Goal: Task Accomplishment & Management: Complete application form

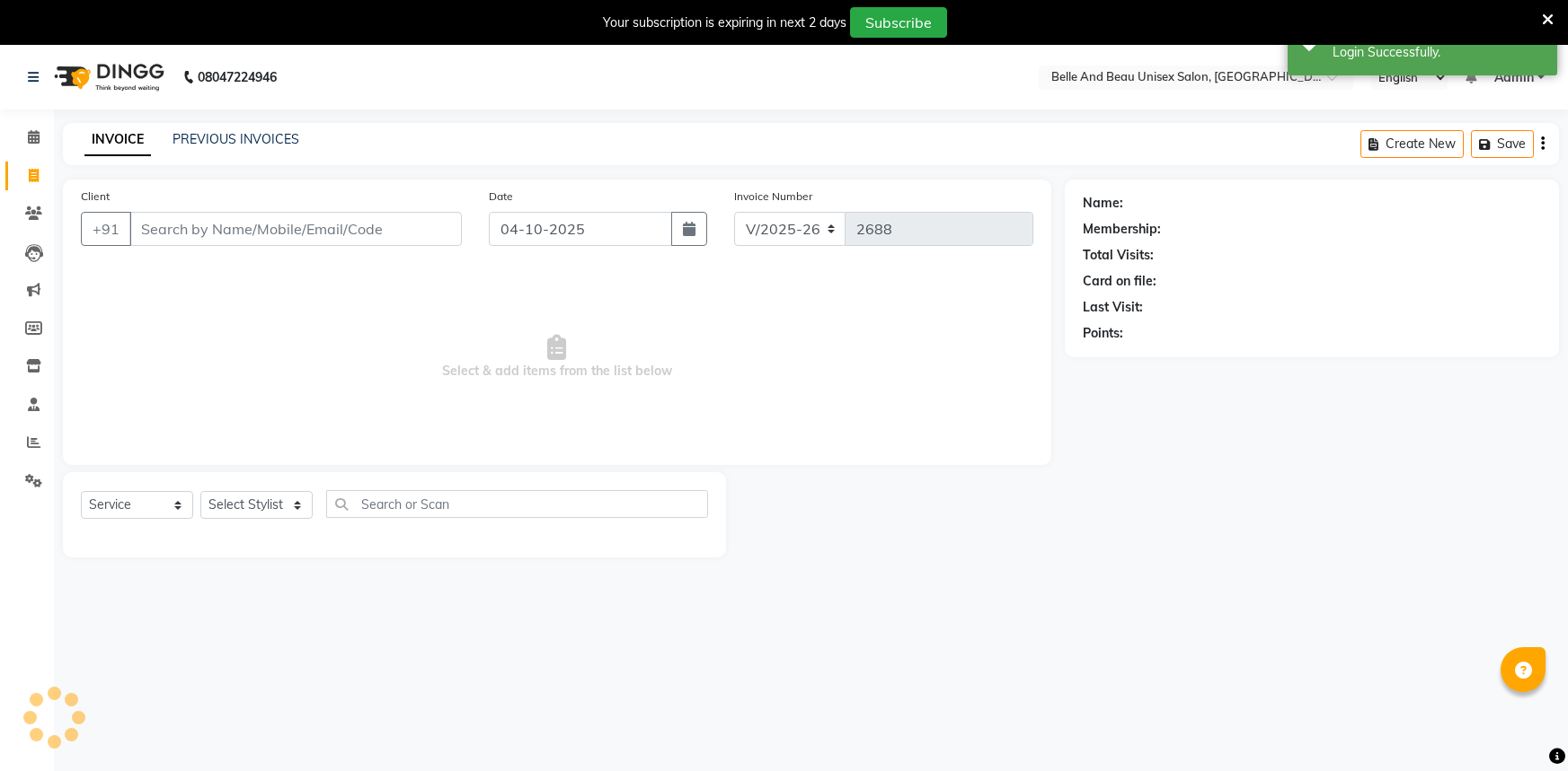
select select "7066"
select select "service"
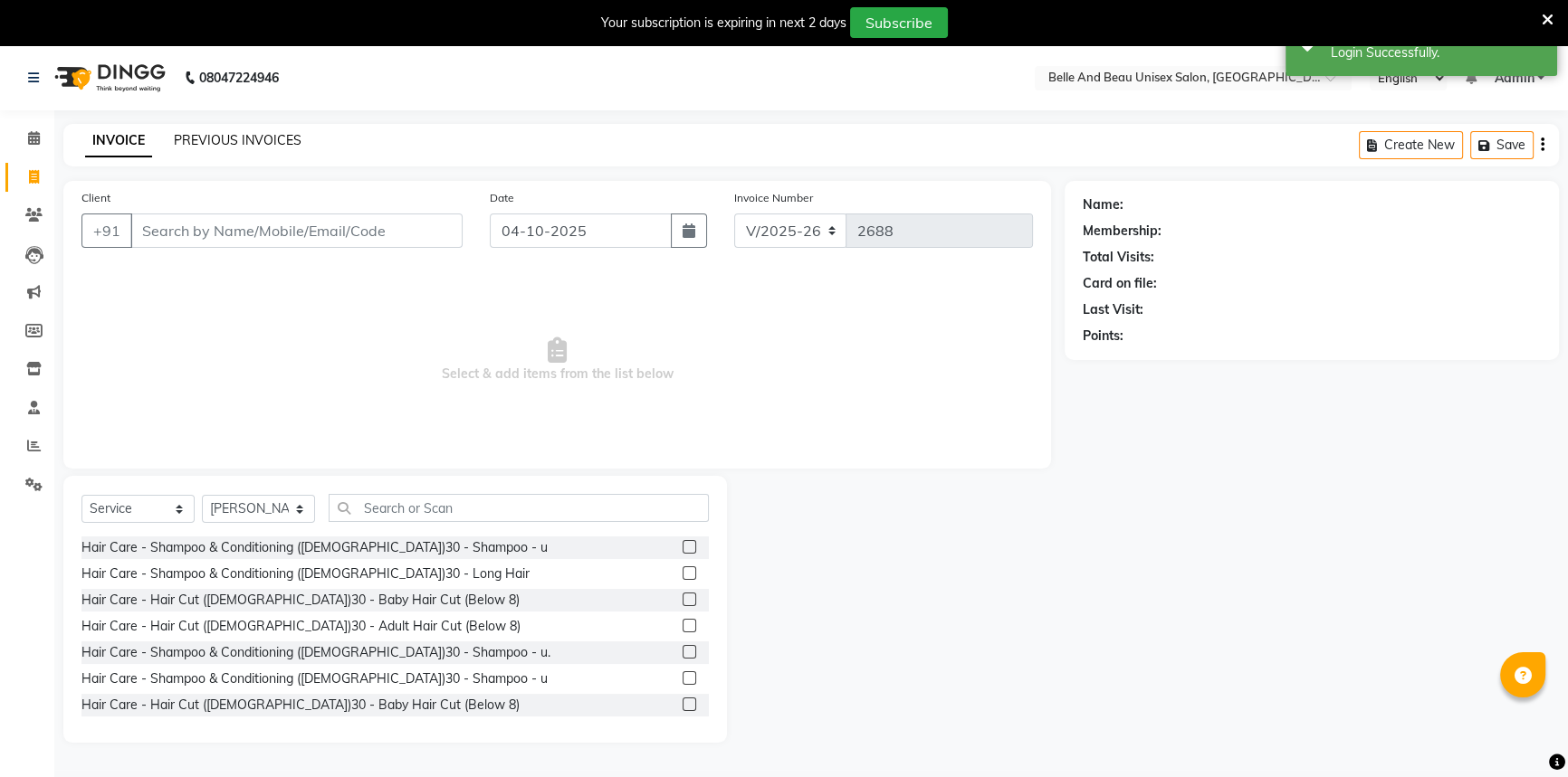
click at [241, 134] on link "PREVIOUS INVOICES" at bounding box center [238, 139] width 127 height 16
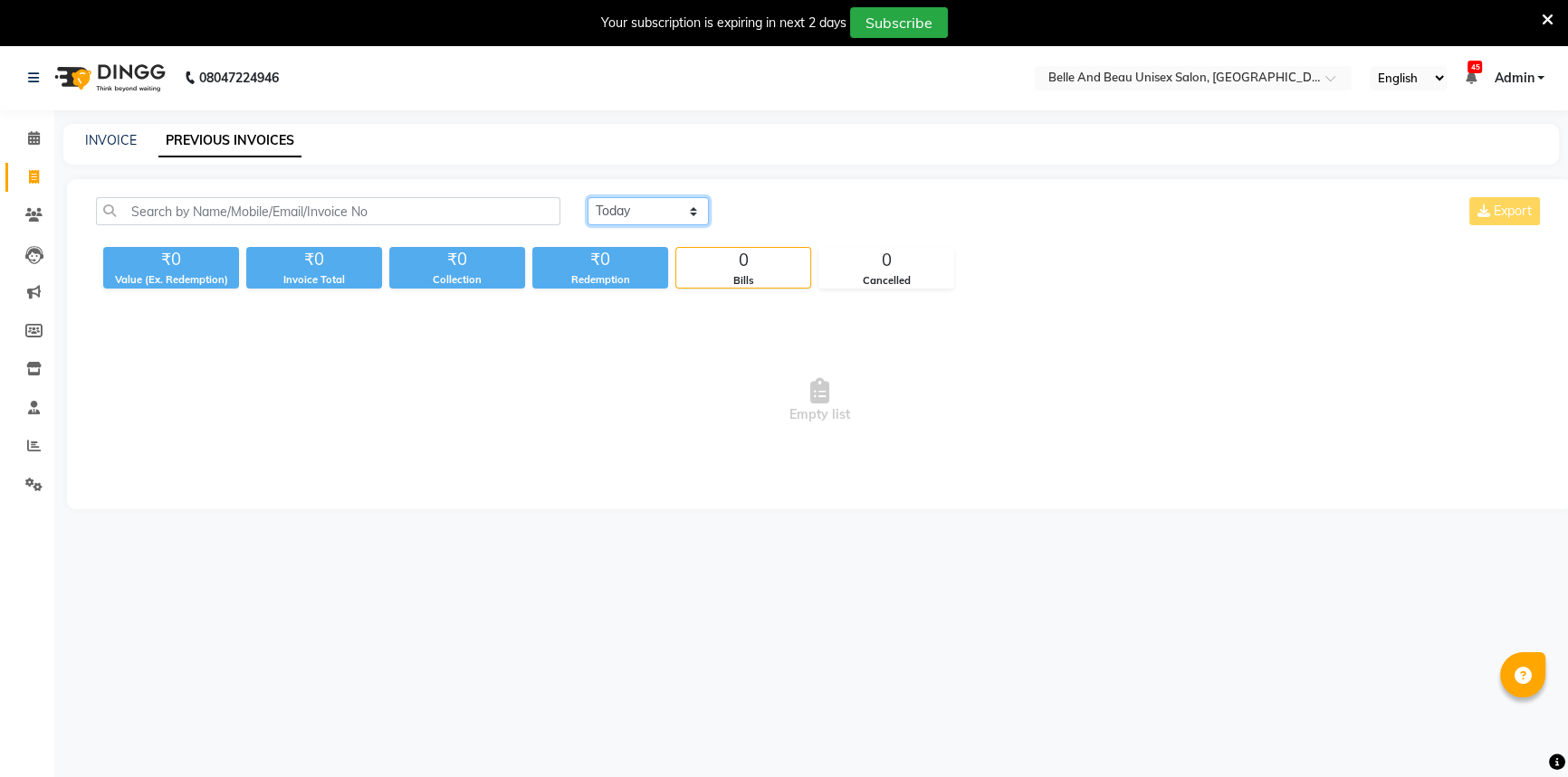
click at [609, 216] on select "[DATE] [DATE] Custom Range" at bounding box center [648, 212] width 122 height 28
select select "yesterday"
click at [587, 198] on select "[DATE] [DATE] Custom Range" at bounding box center [648, 212] width 122 height 28
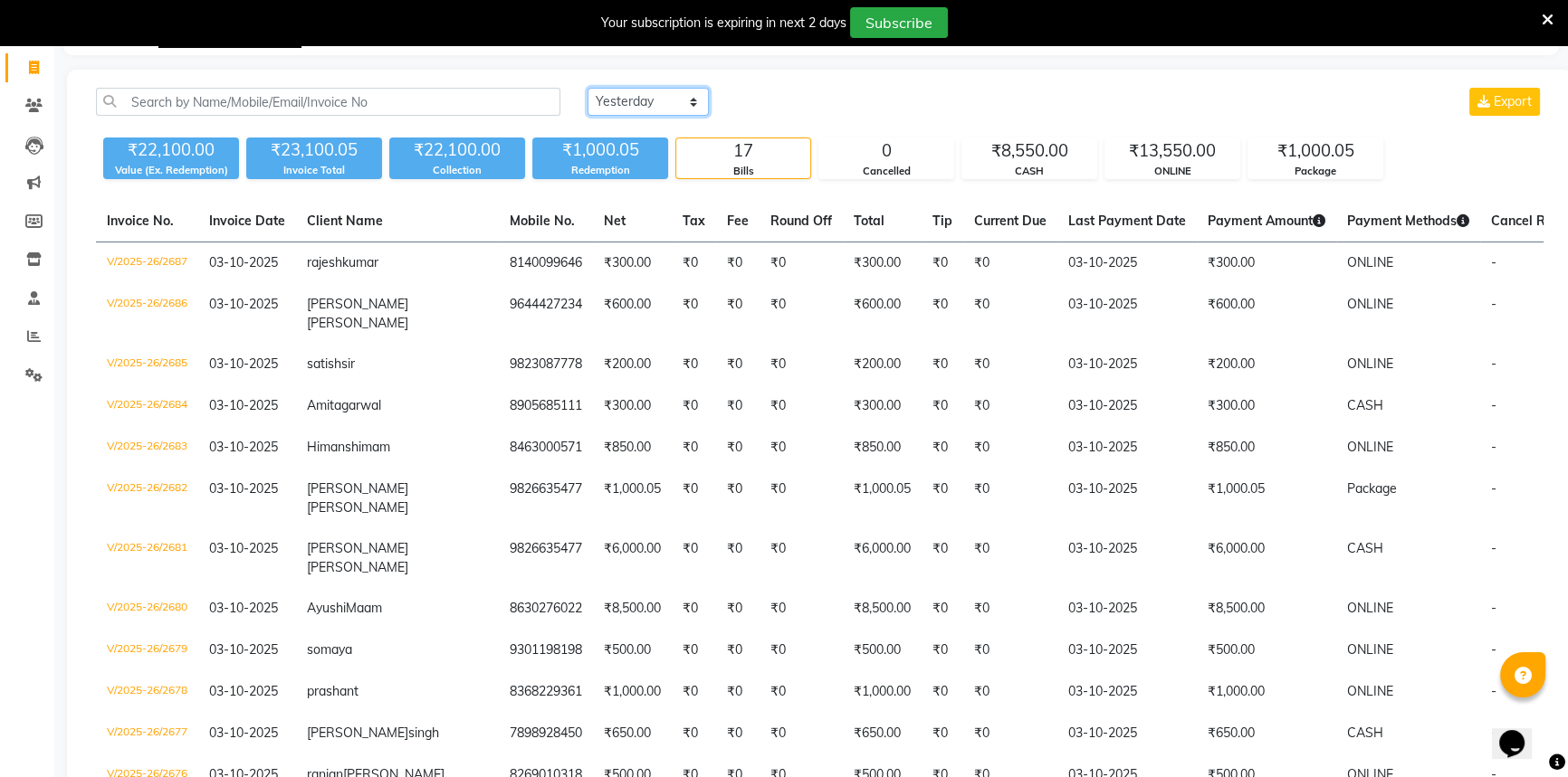
scroll to position [81, 0]
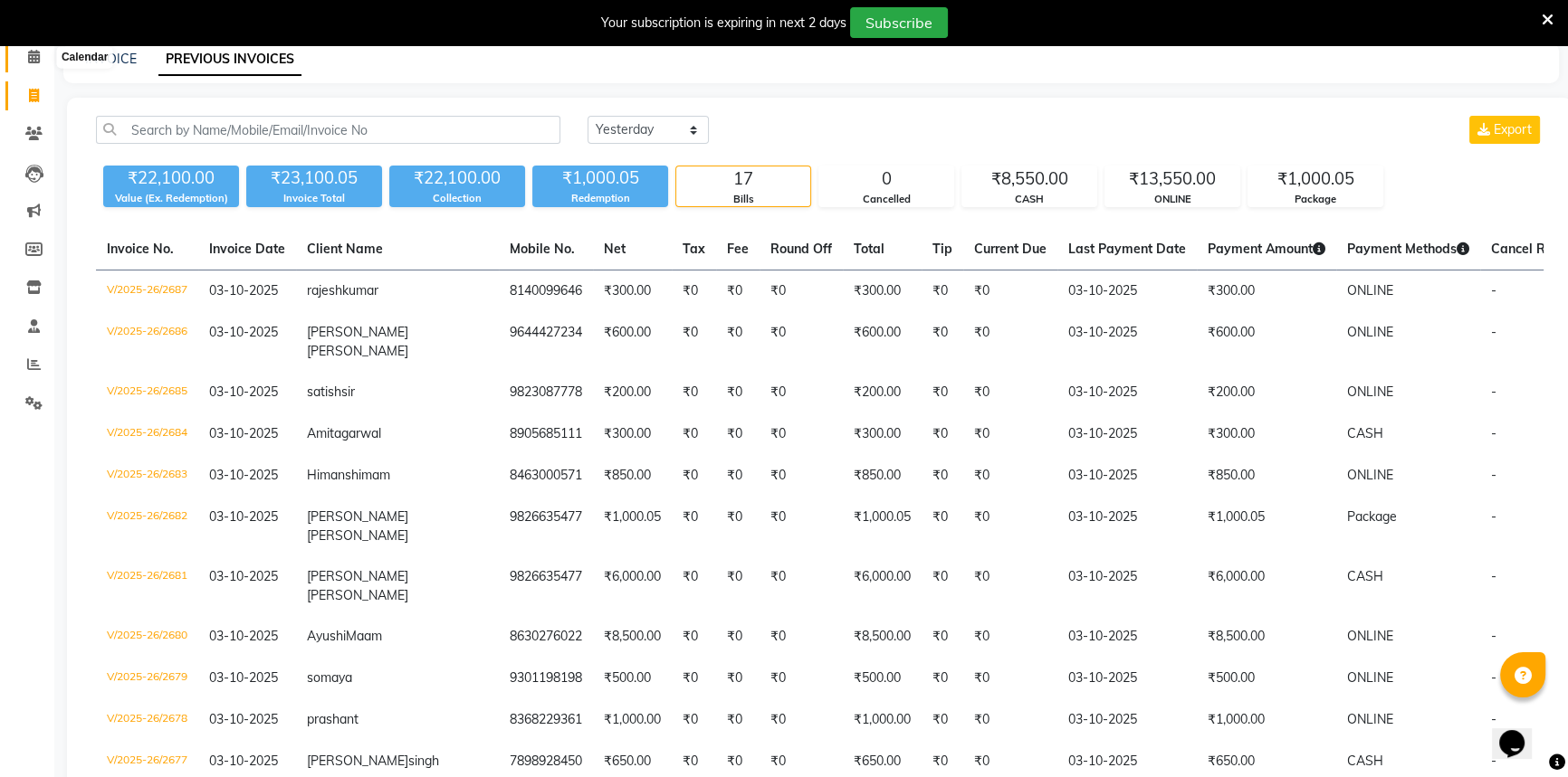
click at [23, 58] on span at bounding box center [34, 57] width 32 height 21
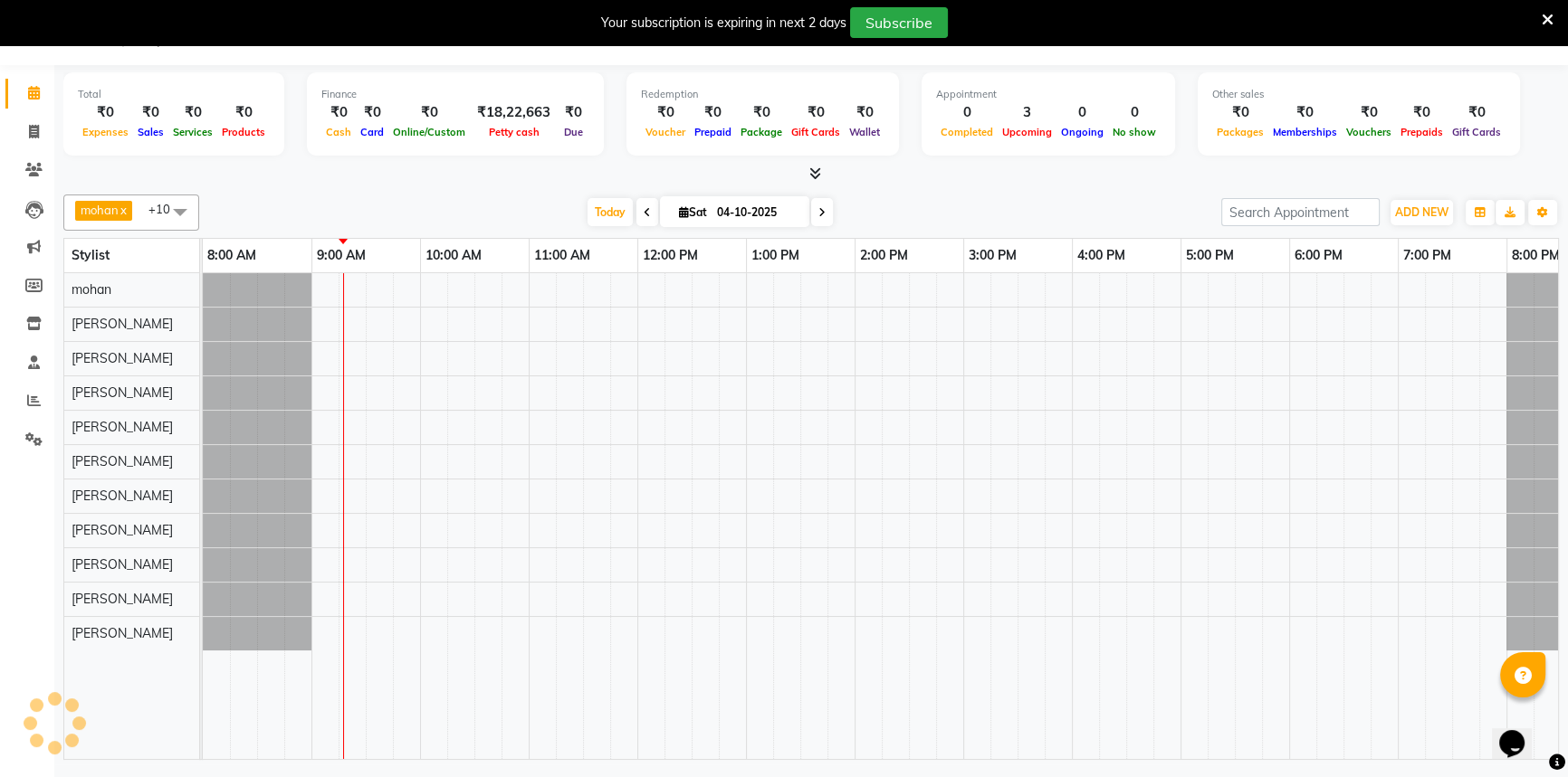
scroll to position [45, 0]
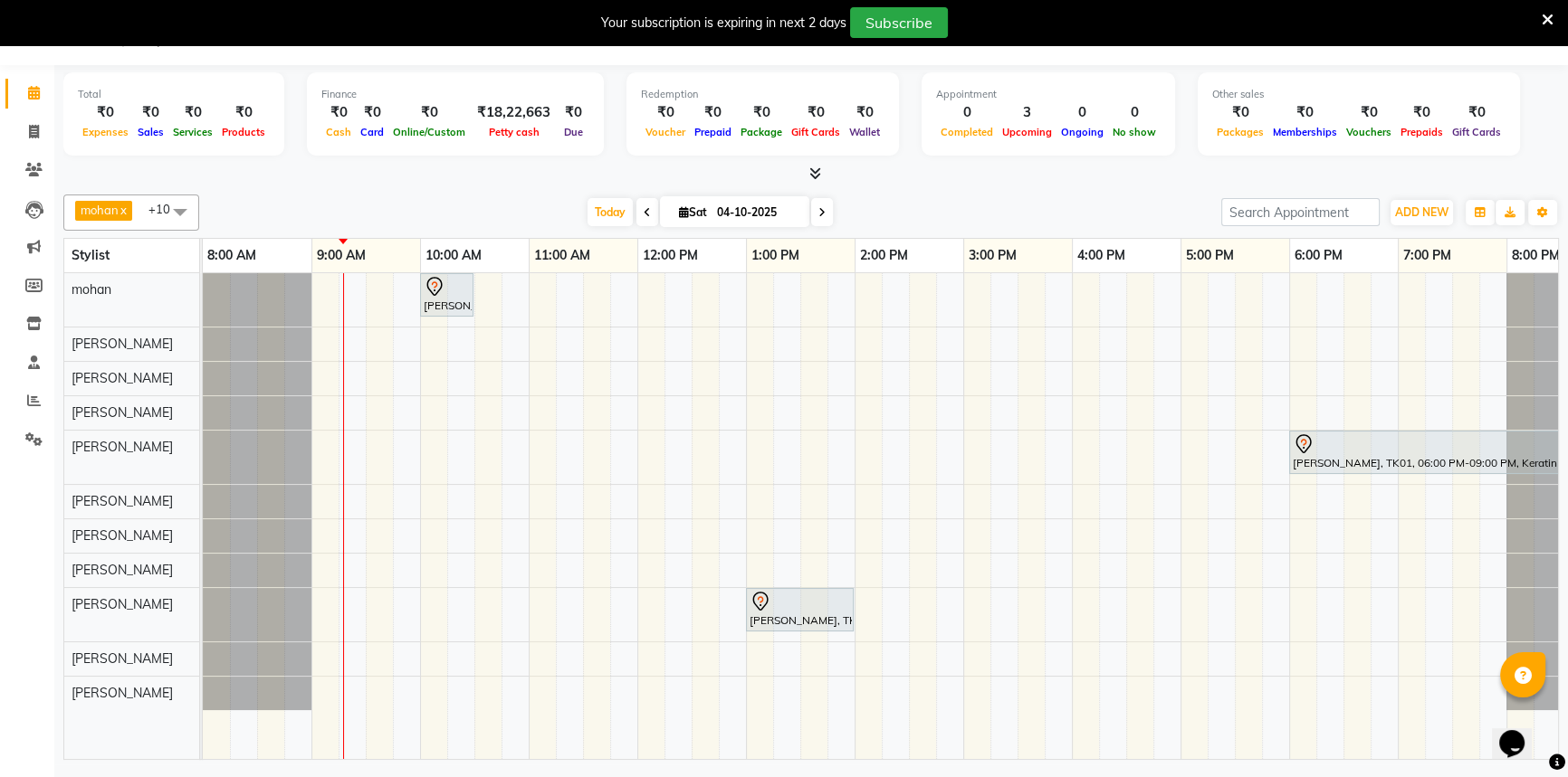
click at [1083, 619] on div "[PERSON_NAME], TK02, 10:00 AM-10:30 AM, Hair Care - Hair Cut ([DEMOGRAPHIC_DATA…" at bounding box center [910, 516] width 1413 height 486
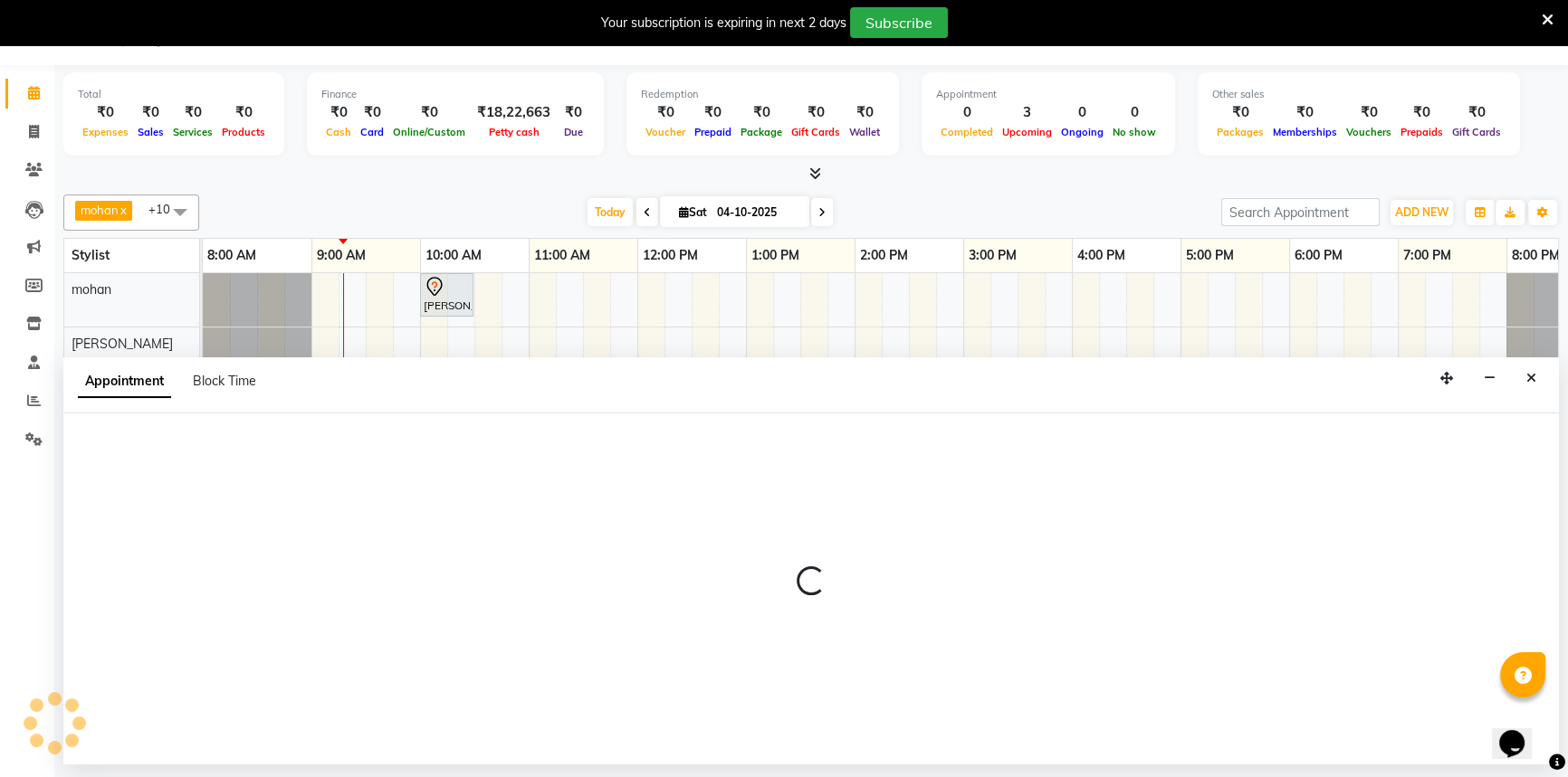
select select "83443"
select select "960"
select select "tentative"
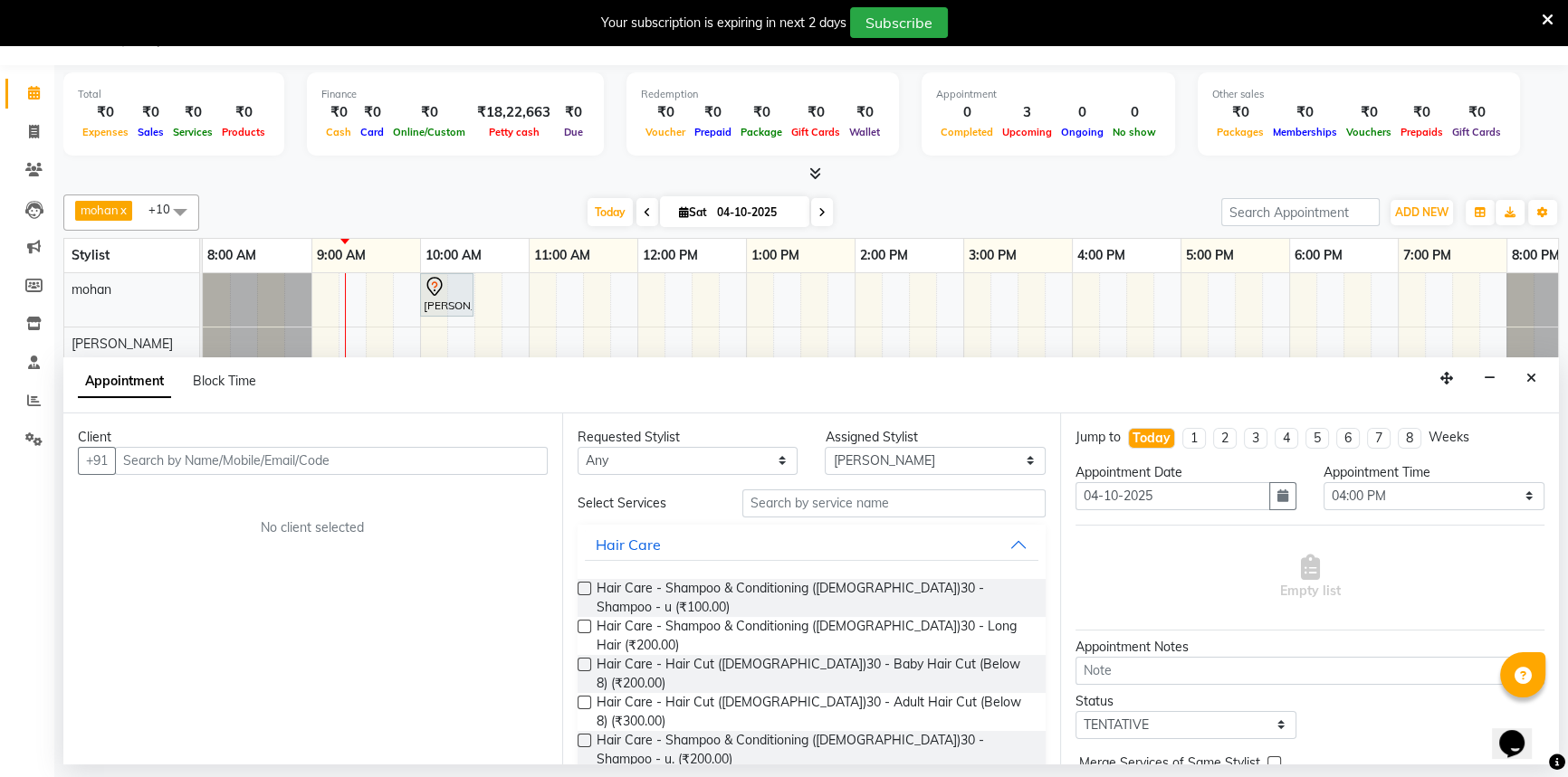
click at [225, 459] on input "text" at bounding box center [332, 461] width 433 height 28
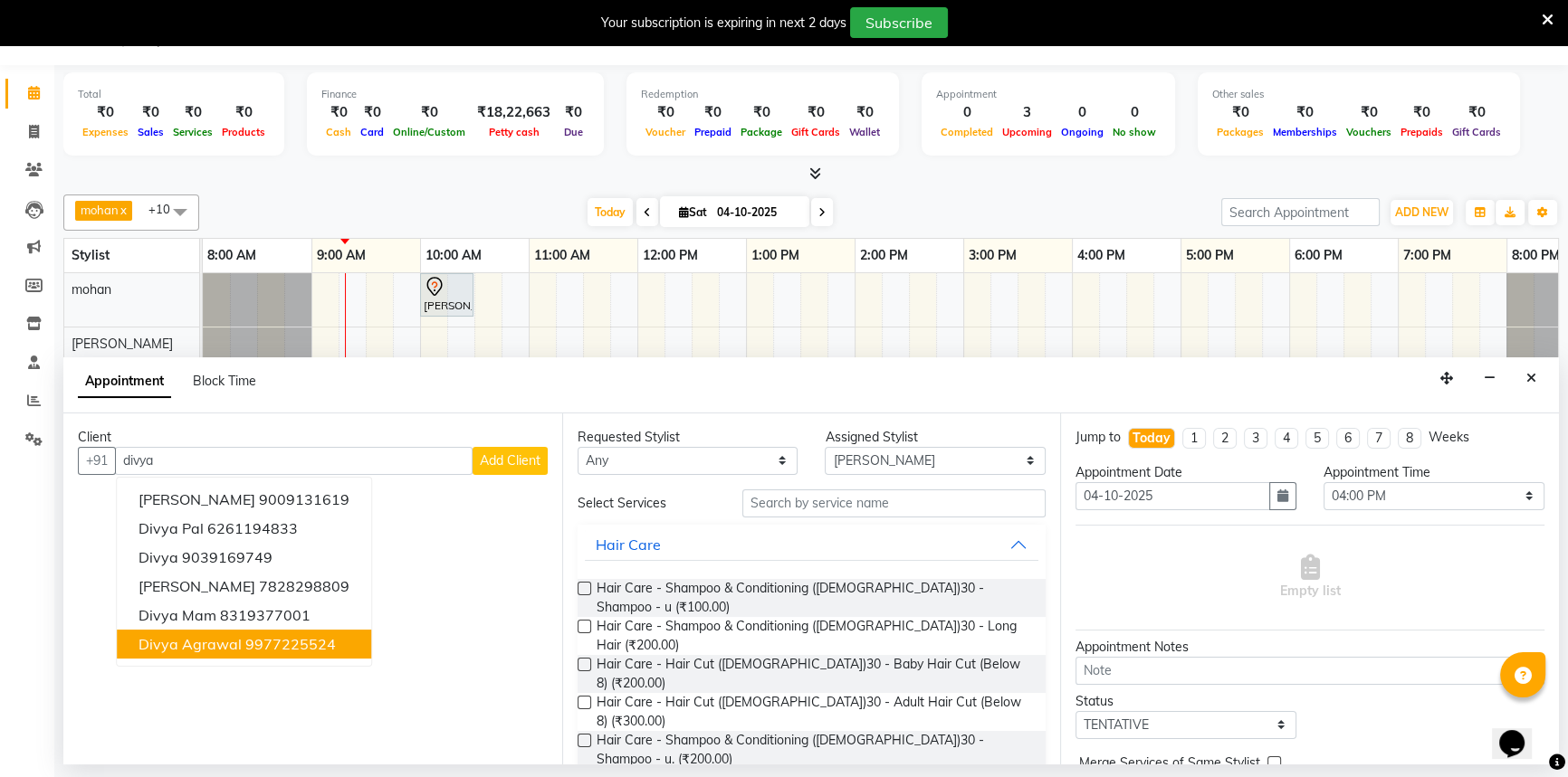
click at [216, 646] on span "divya agrawal" at bounding box center [190, 644] width 103 height 18
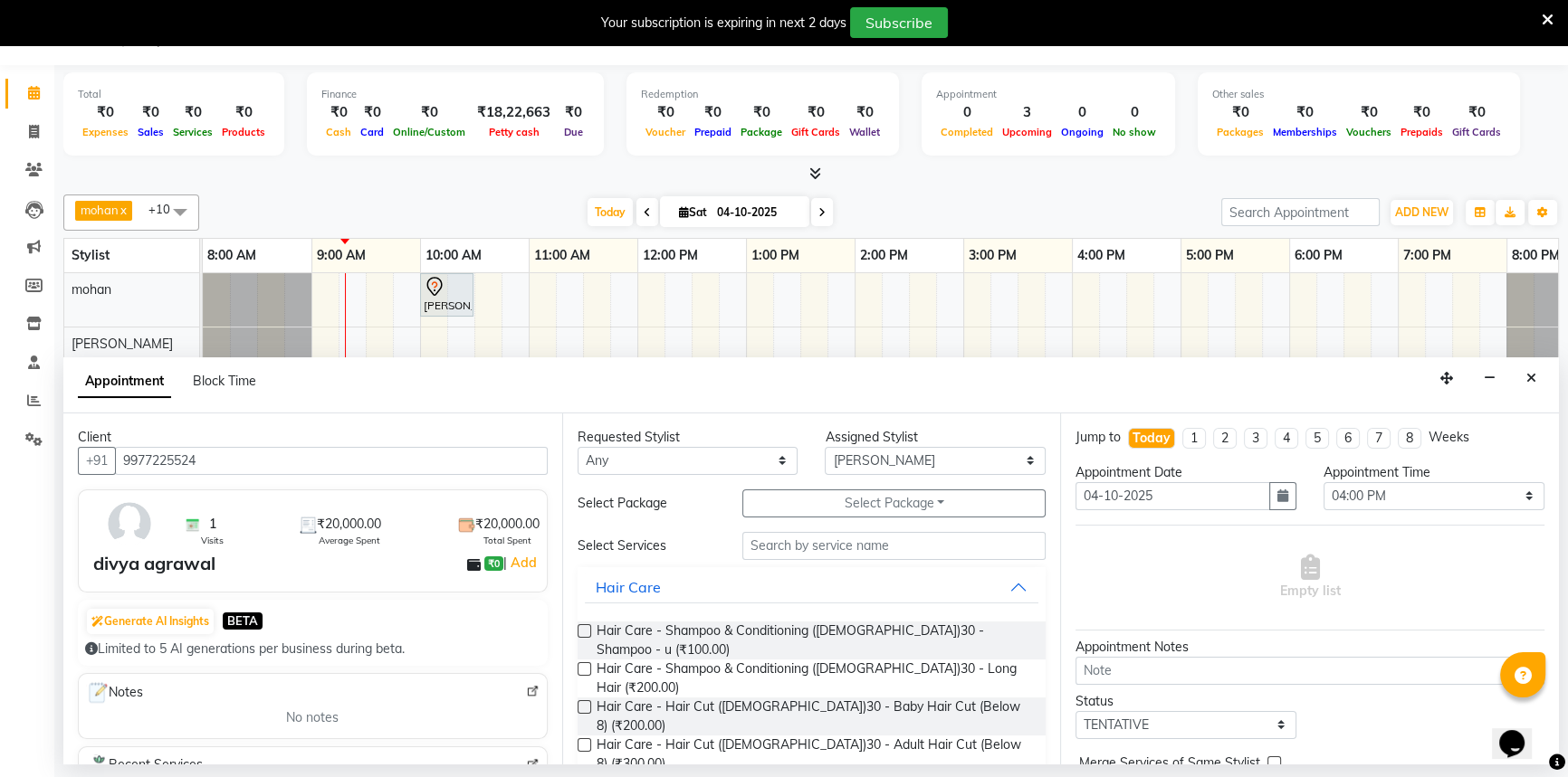
type input "9977225524"
click at [814, 541] on input "text" at bounding box center [895, 546] width 303 height 28
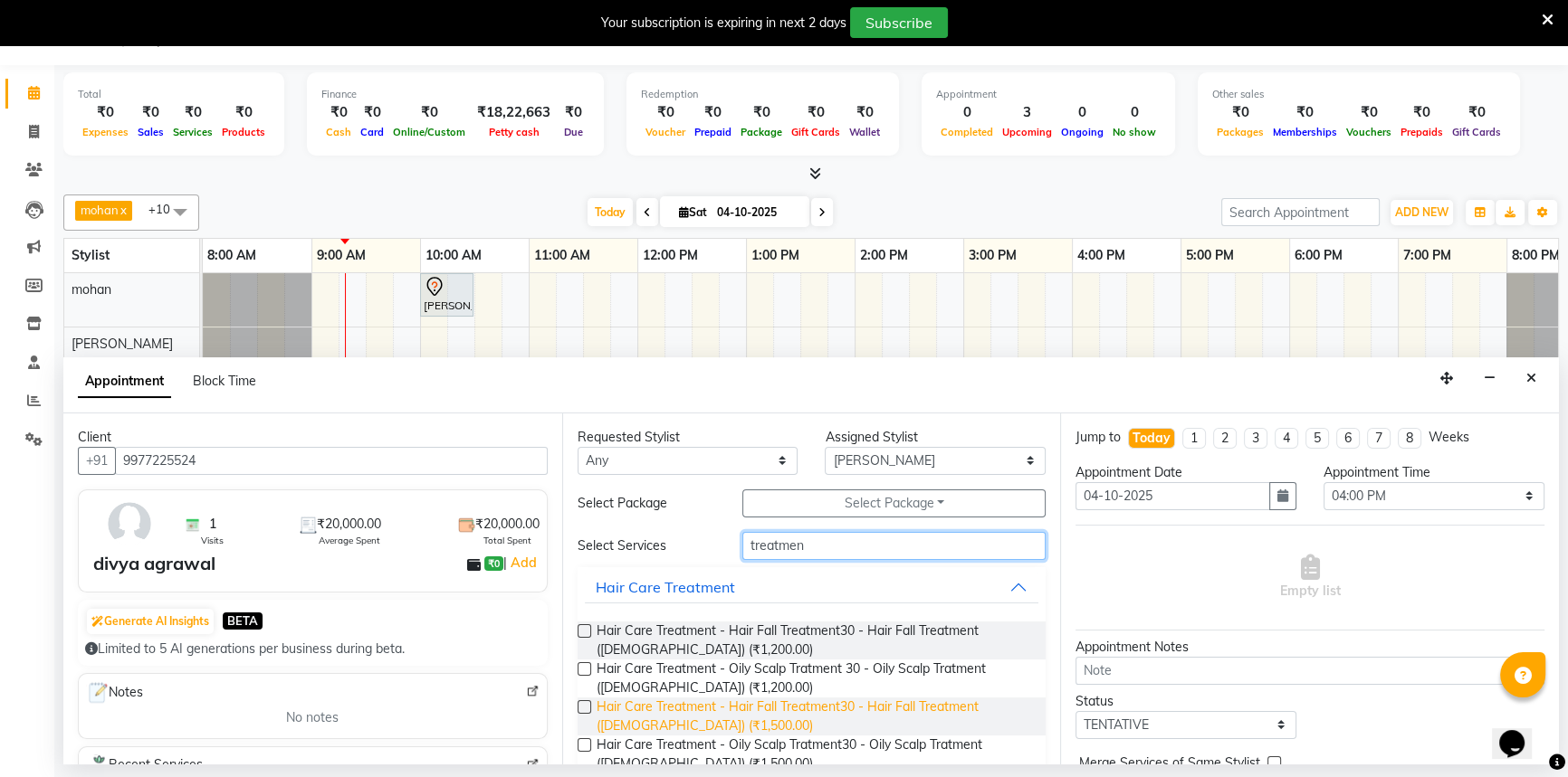
scroll to position [105, 0]
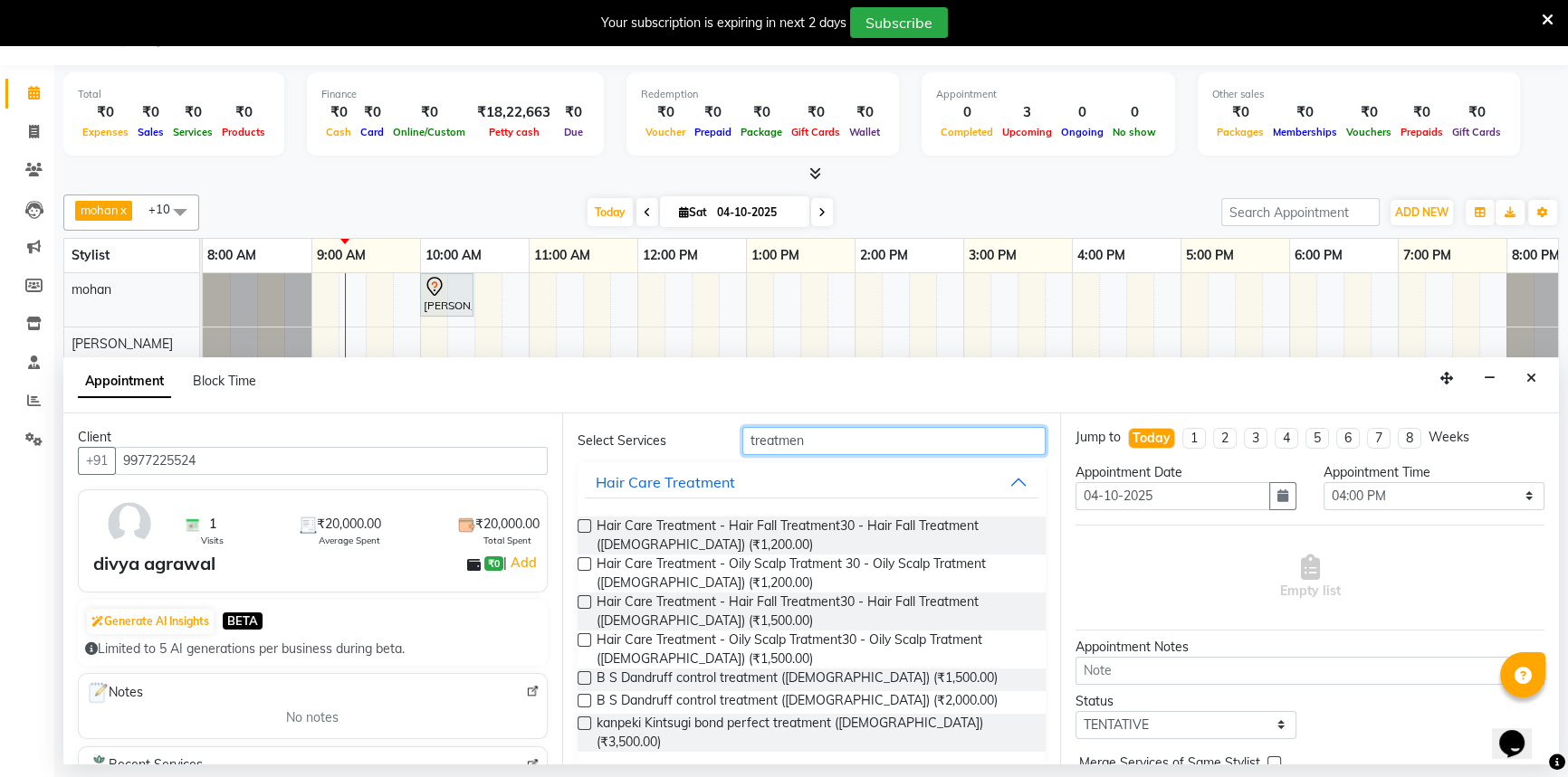
type input "treatmen"
click at [588, 722] on label at bounding box center [584, 724] width 13 height 13
click at [588, 722] on input "checkbox" at bounding box center [584, 725] width 12 height 12
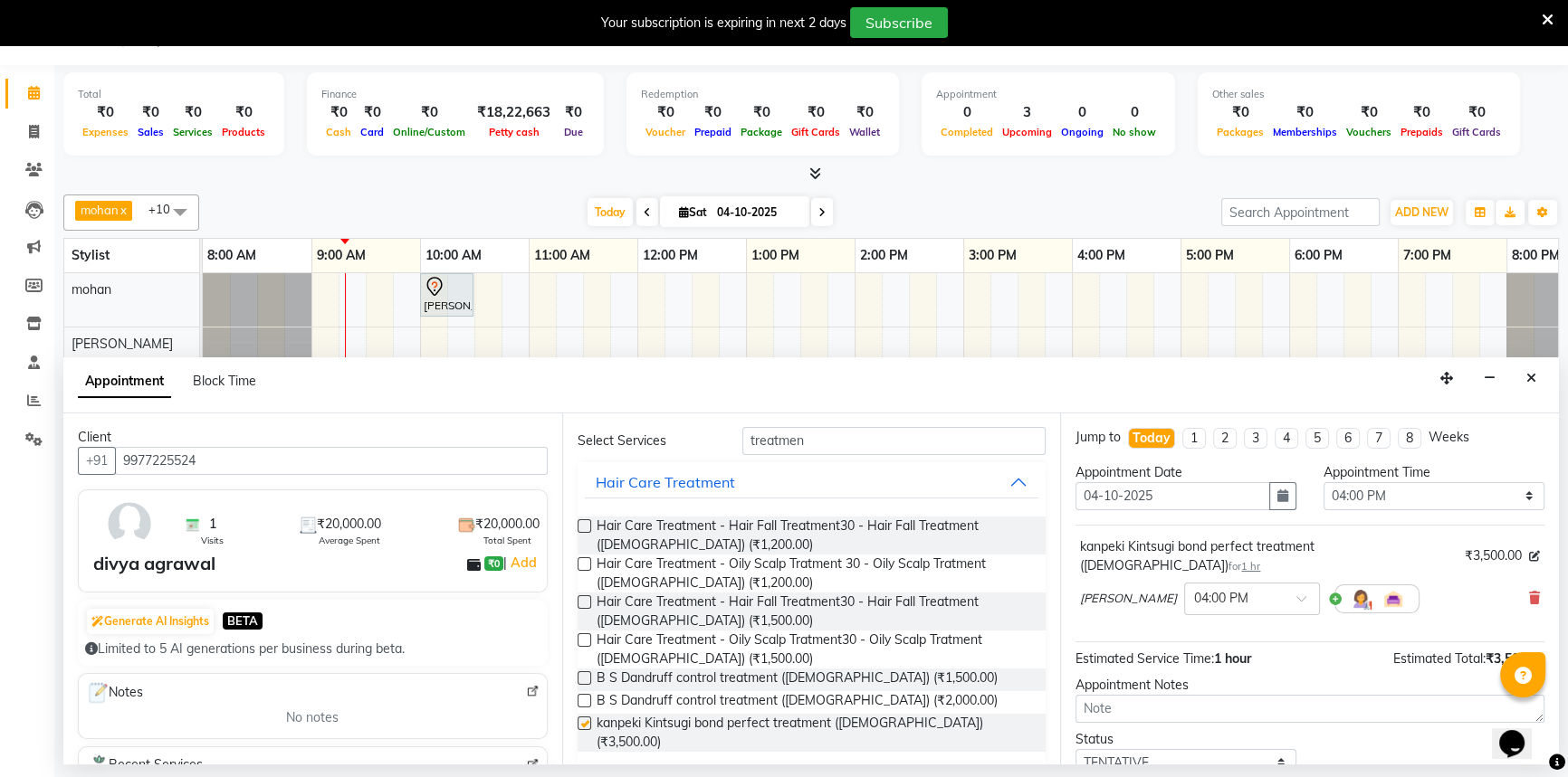
checkbox input "false"
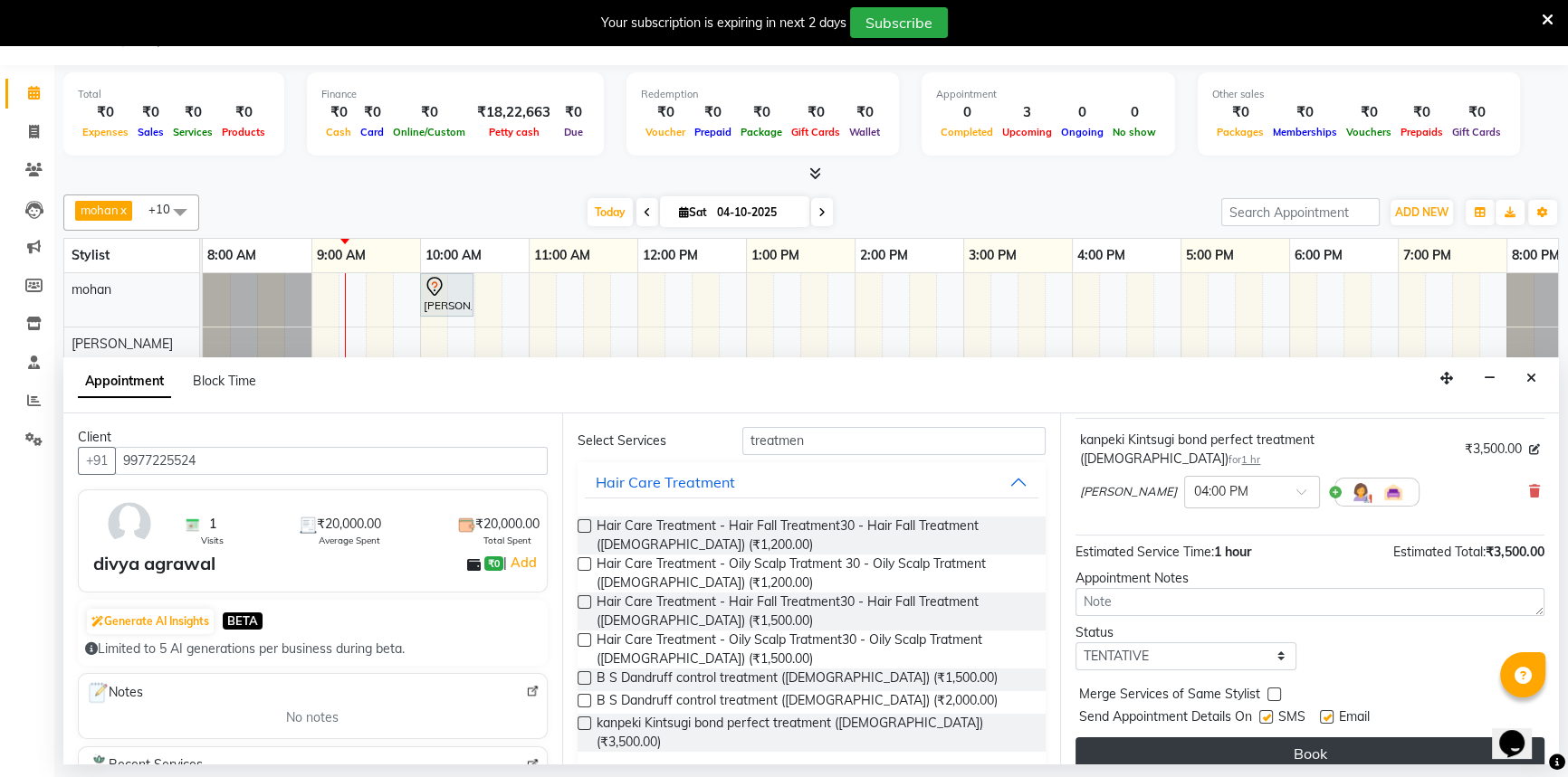
click at [1209, 739] on button "Book" at bounding box center [1309, 754] width 469 height 33
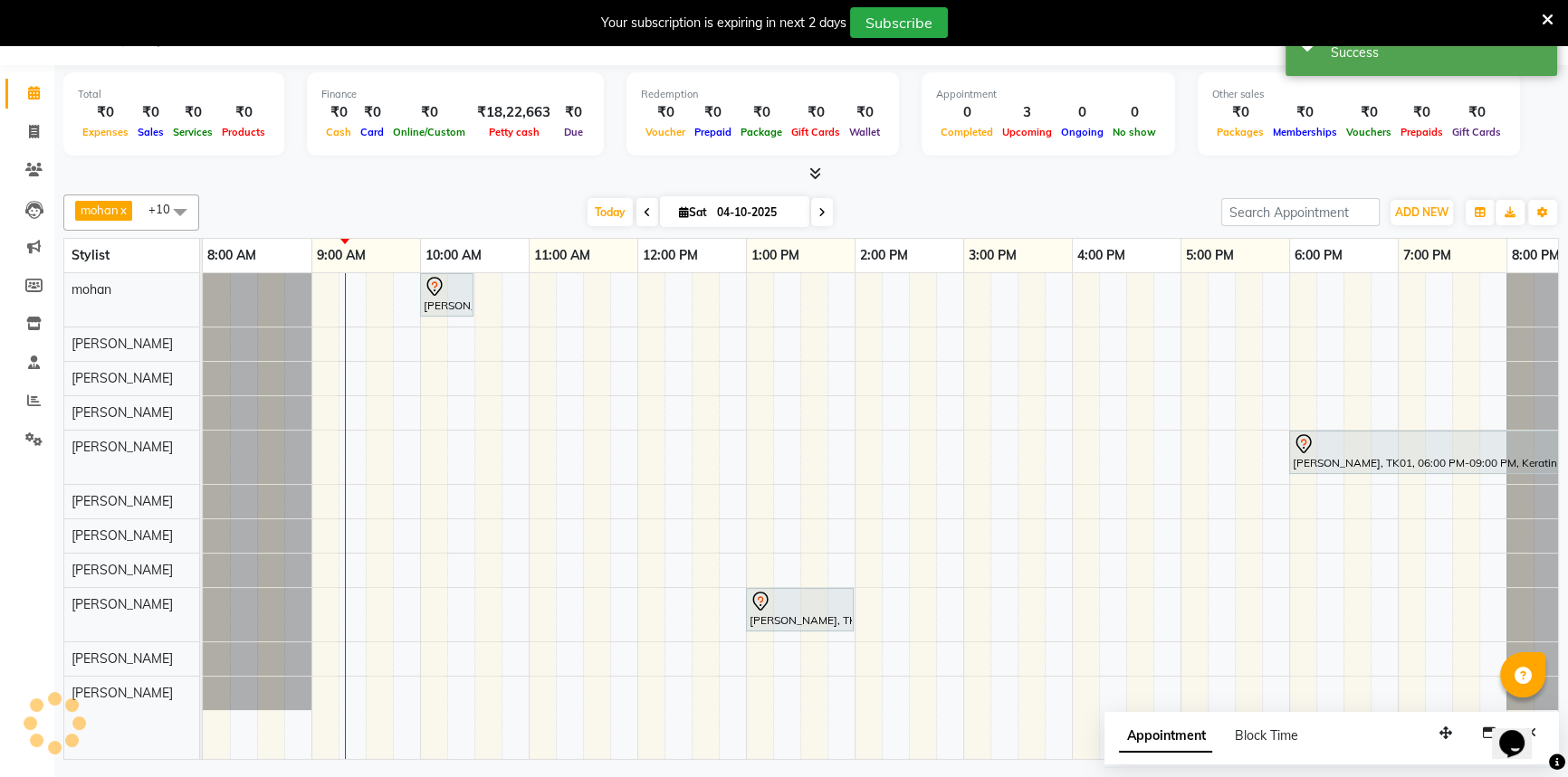
scroll to position [0, 0]
